Goal: Task Accomplishment & Management: Manage account settings

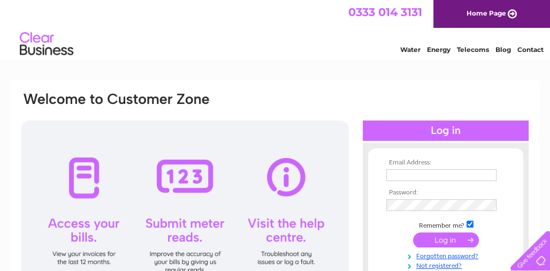
click at [392, 175] on input "text" at bounding box center [441, 175] width 110 height 12
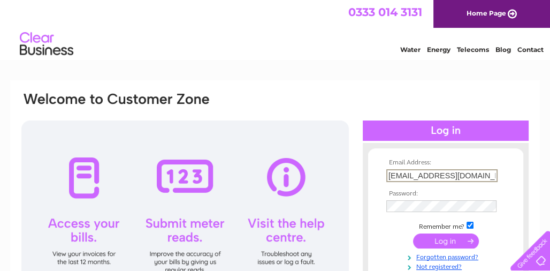
type input "eamonn@cannons.business"
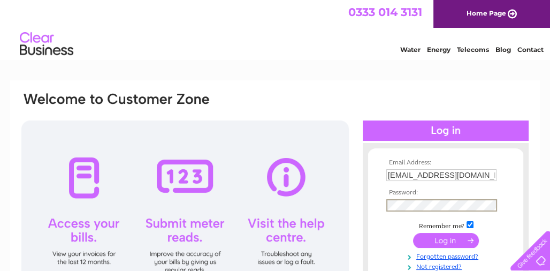
click at [453, 241] on input "submit" at bounding box center [446, 240] width 66 height 15
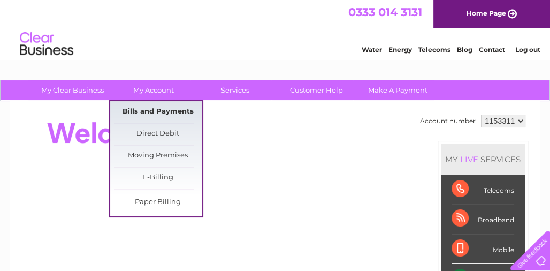
click at [172, 110] on link "Bills and Payments" at bounding box center [158, 111] width 88 height 21
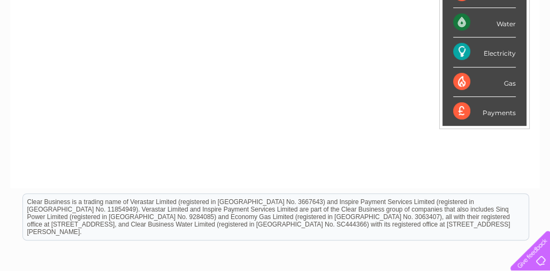
scroll to position [54, 0]
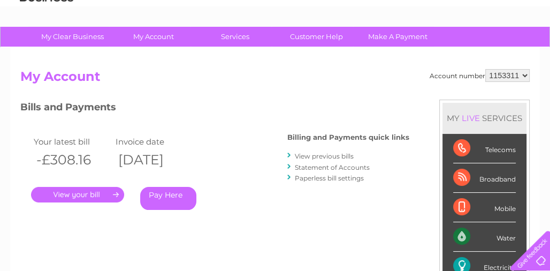
click at [103, 194] on link "." at bounding box center [77, 195] width 93 height 16
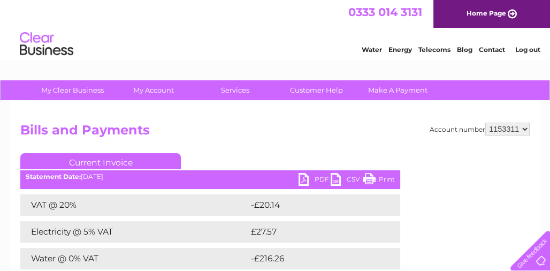
click at [302, 180] on link "PDF" at bounding box center [315, 181] width 32 height 16
